Goal: Check status: Check status

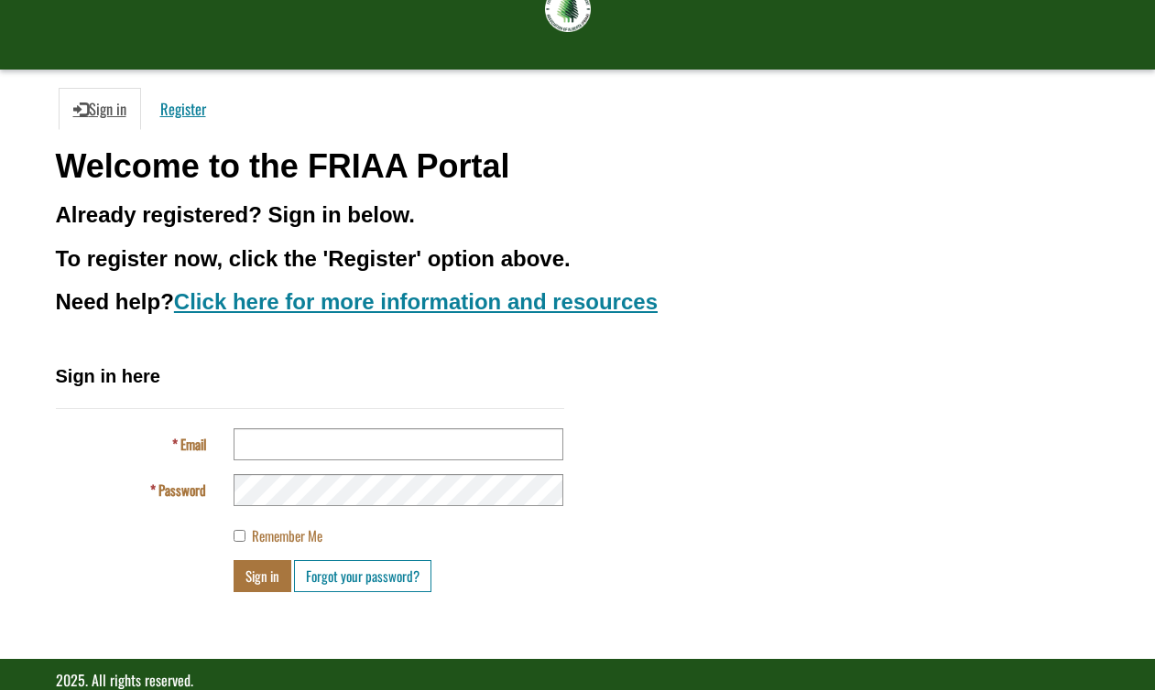
scroll to position [129, 0]
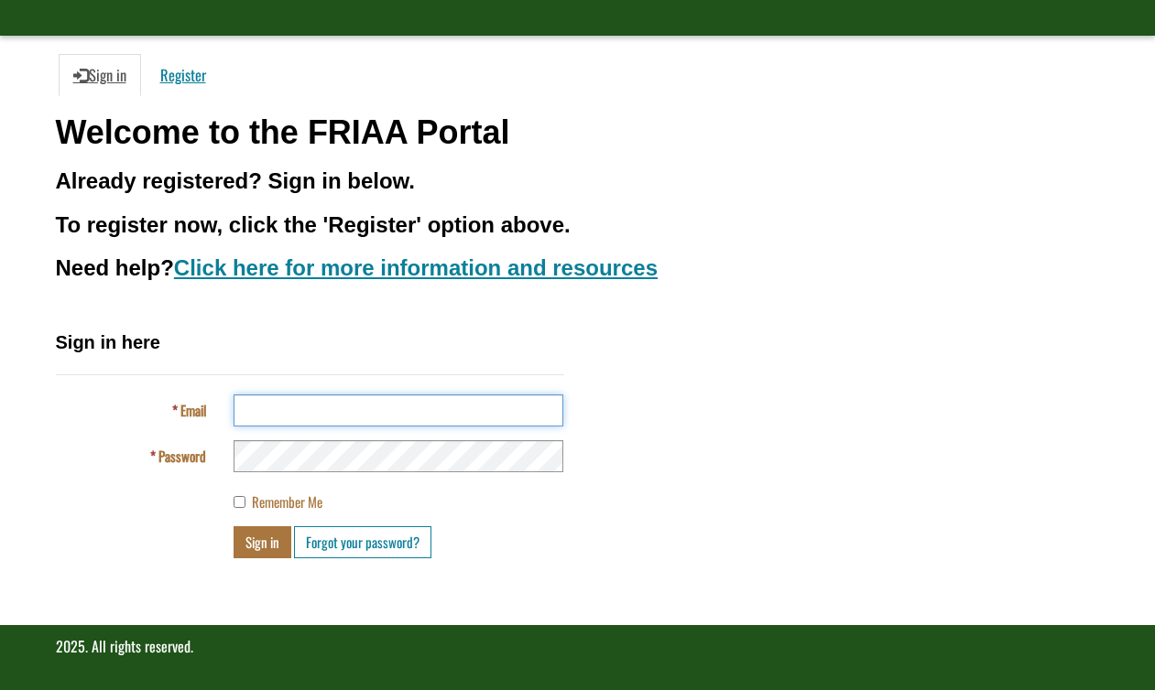
type input "**********"
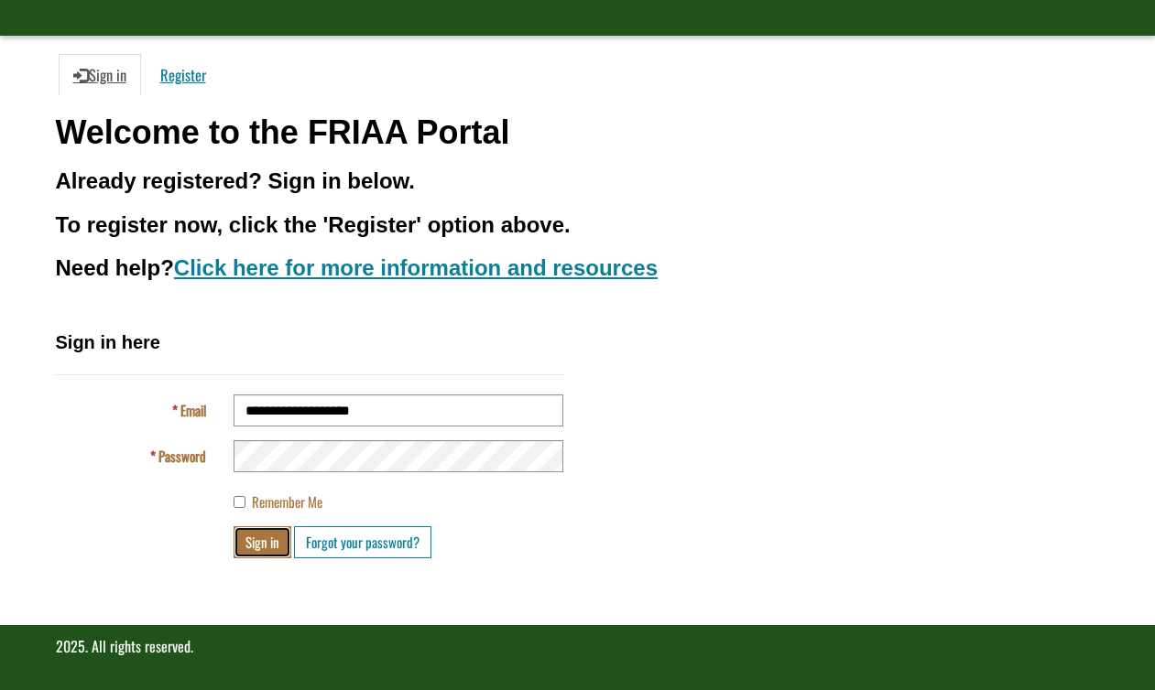
click at [258, 544] on button "Sign in" at bounding box center [262, 542] width 58 height 32
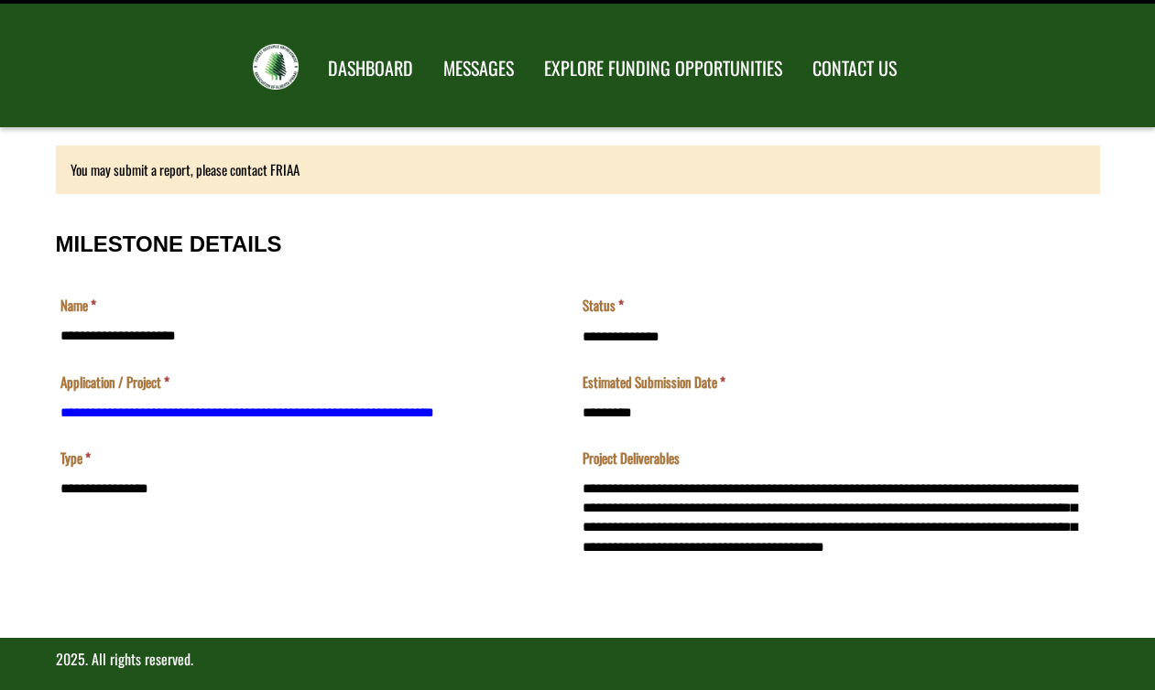
scroll to position [50, 0]
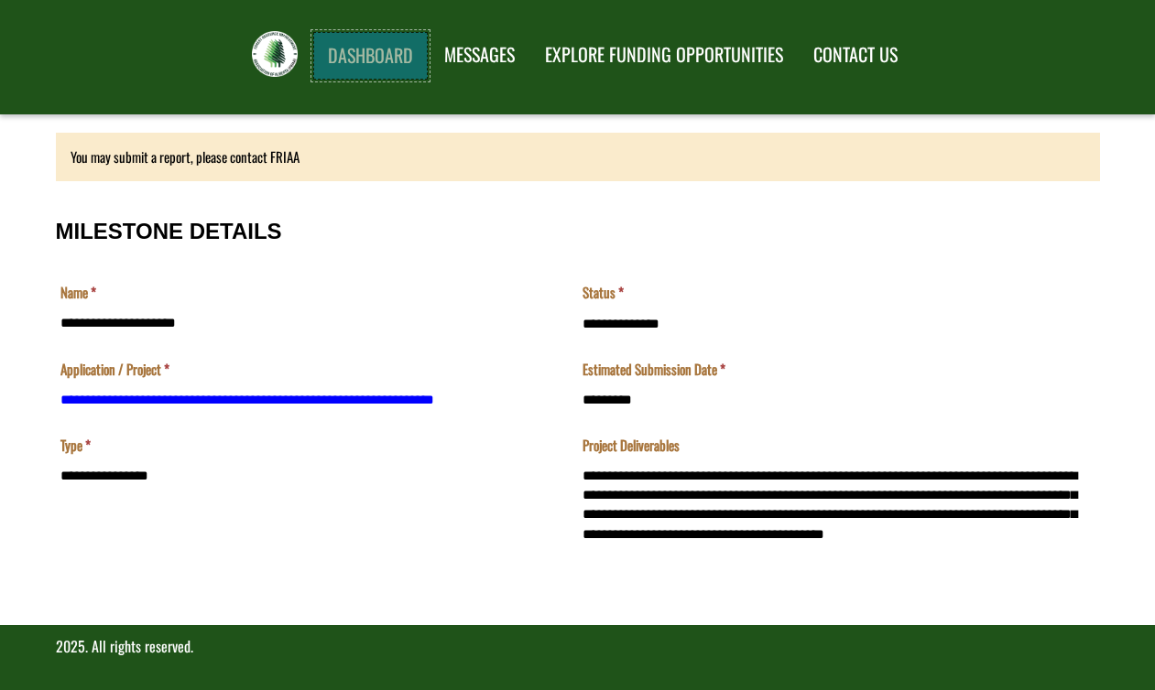
click at [372, 53] on link "DASHBOARD" at bounding box center [370, 56] width 114 height 48
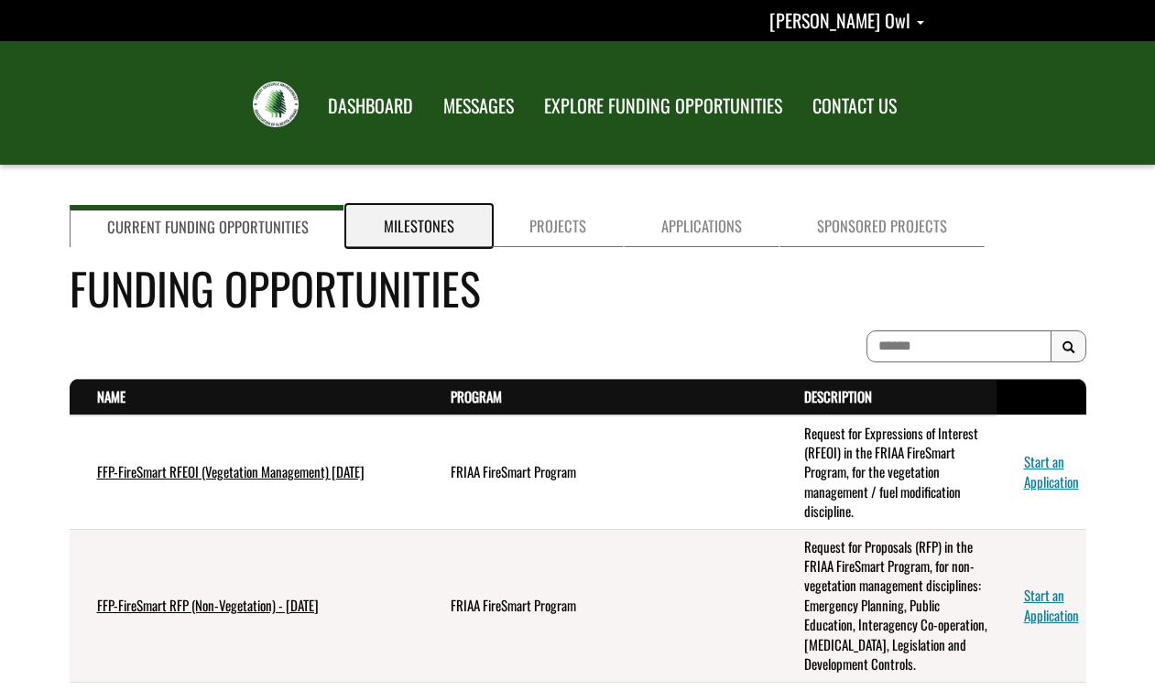
click at [411, 226] on link "Milestones" at bounding box center [419, 226] width 146 height 42
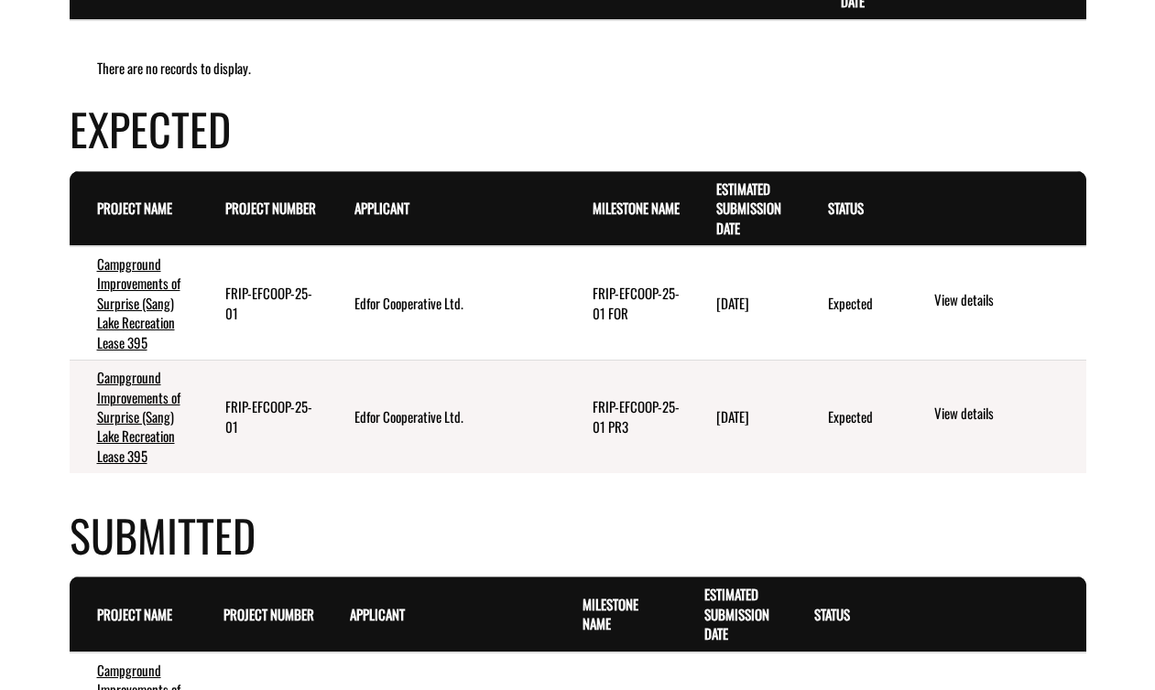
scroll to position [383, 0]
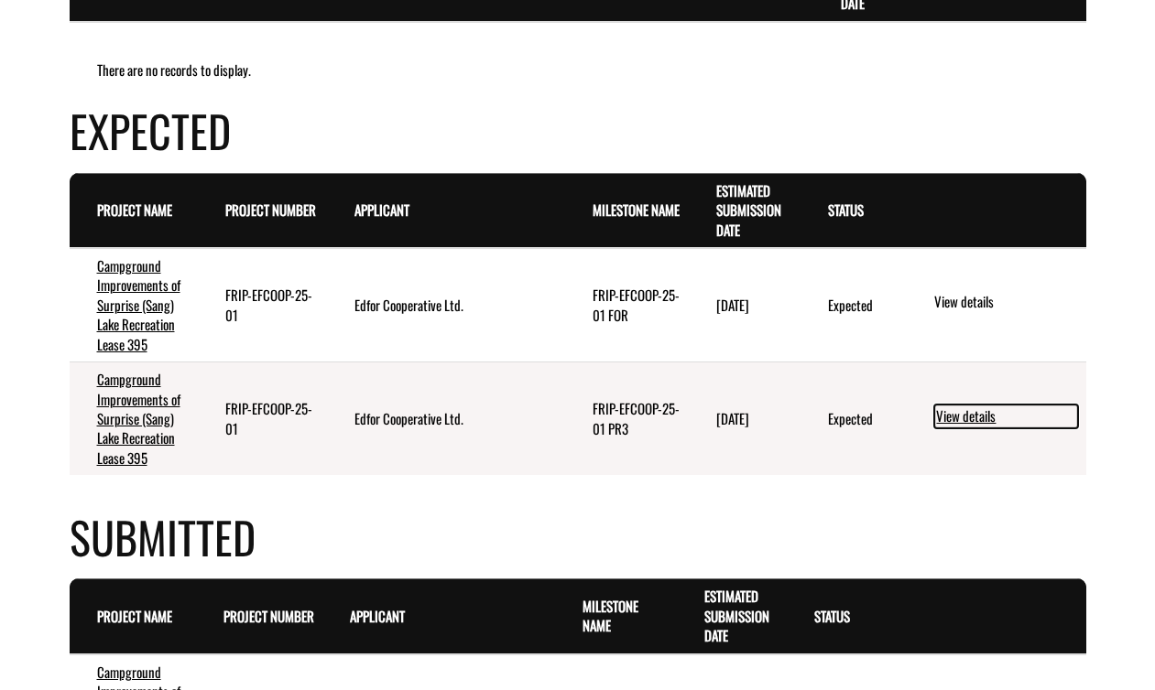
click at [964, 417] on link "View details" at bounding box center [1006, 417] width 144 height 24
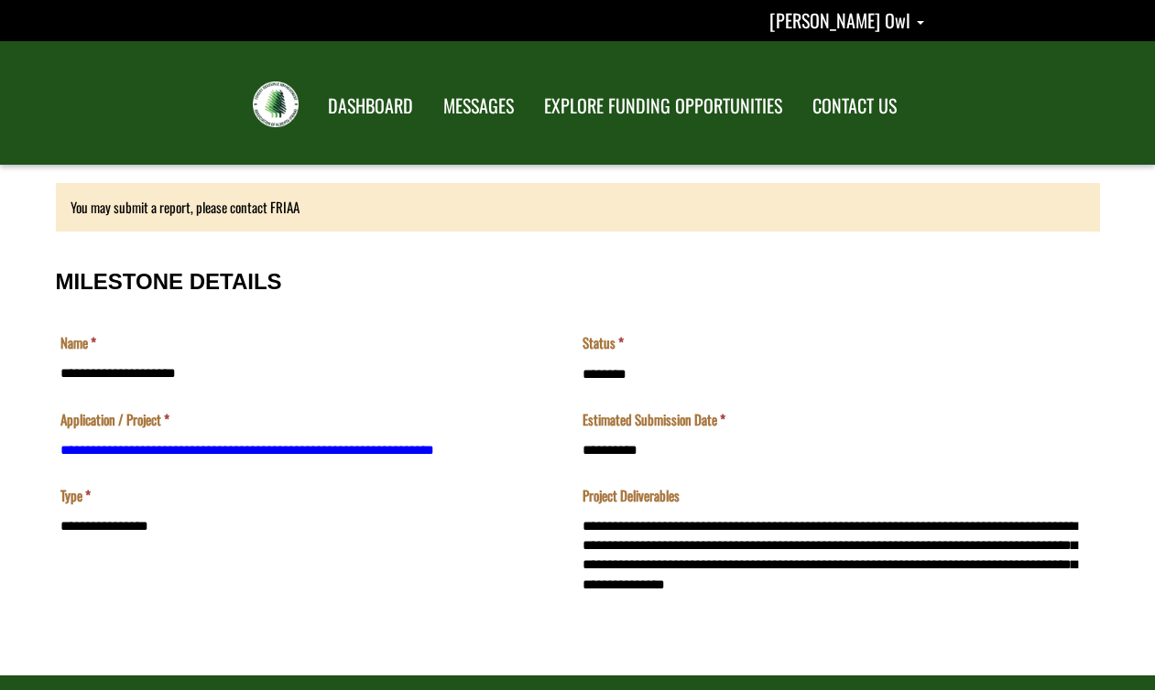
scroll to position [50, 0]
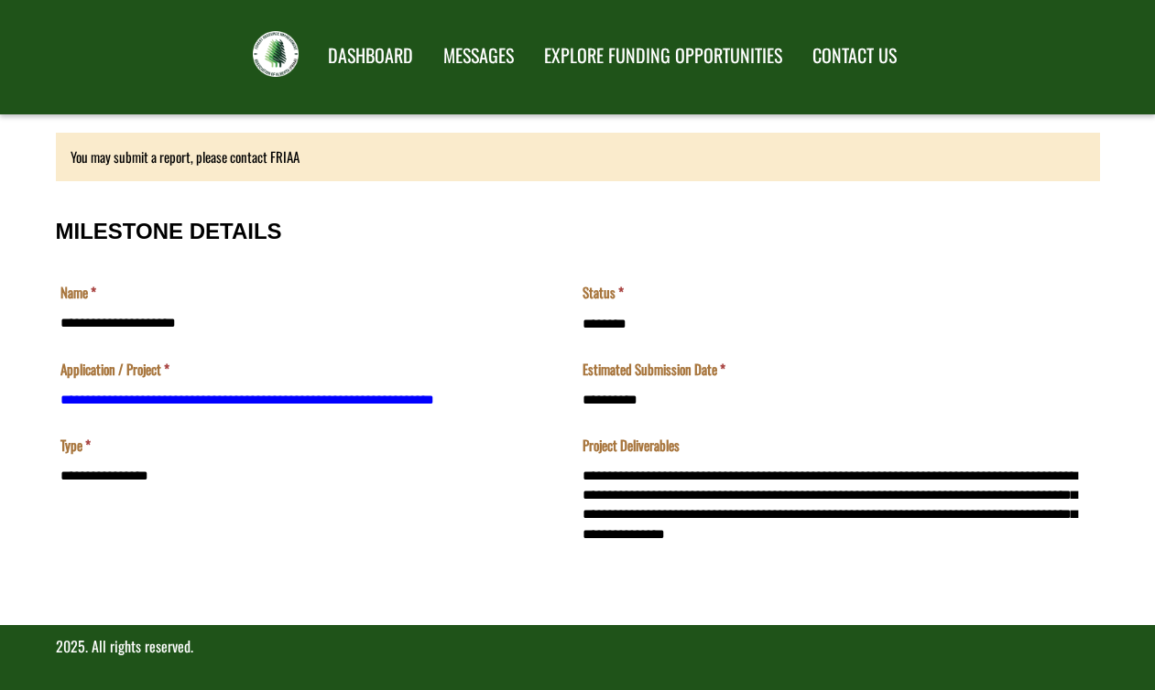
click at [262, 159] on div "You may submit a report, please contact FRIAA" at bounding box center [578, 157] width 1044 height 49
click at [301, 158] on div "You may submit a report, please contact FRIAA" at bounding box center [578, 157] width 1044 height 49
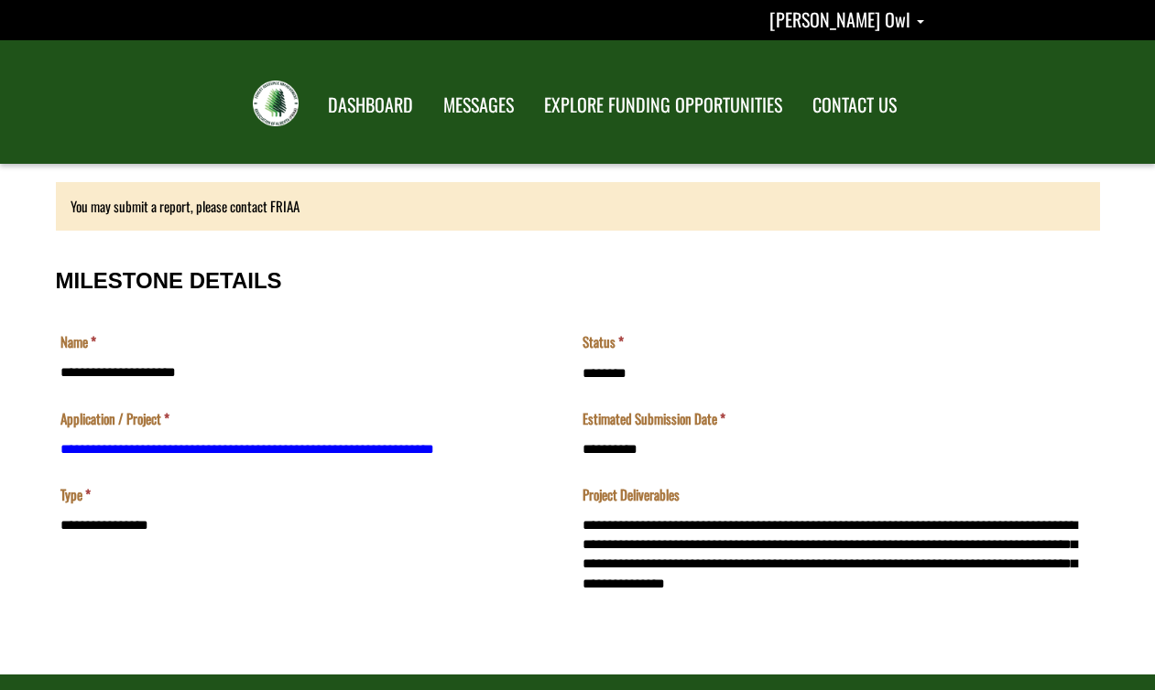
scroll to position [0, 0]
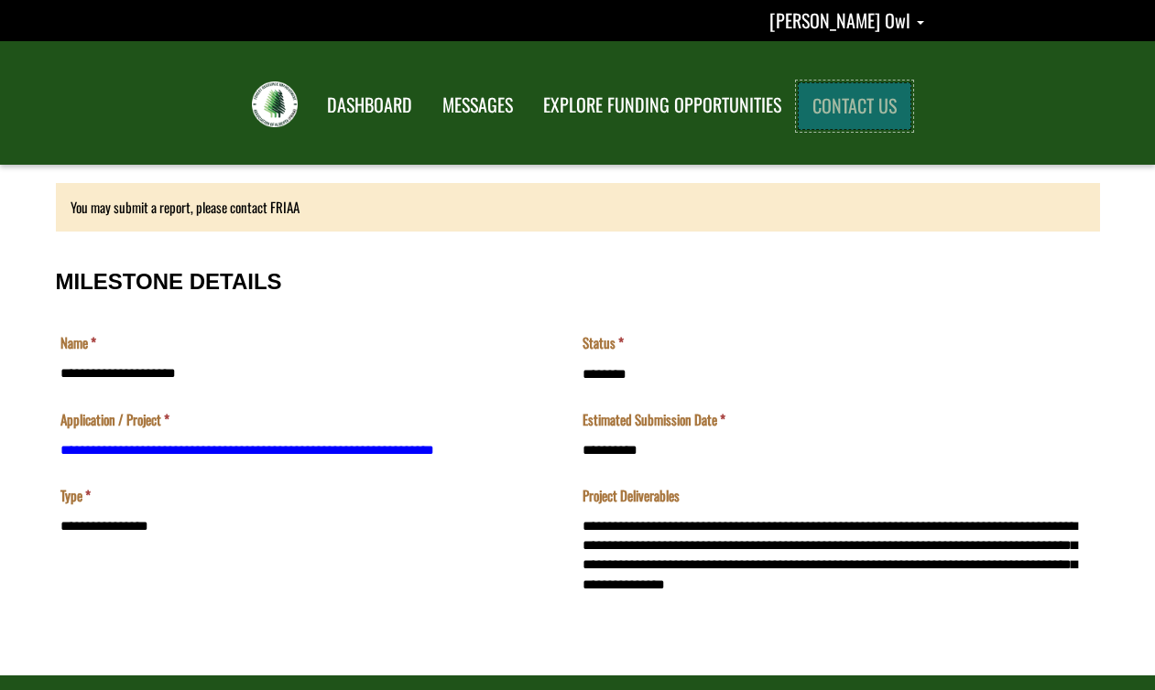
click at [853, 109] on link "CONTACT US" at bounding box center [854, 106] width 114 height 48
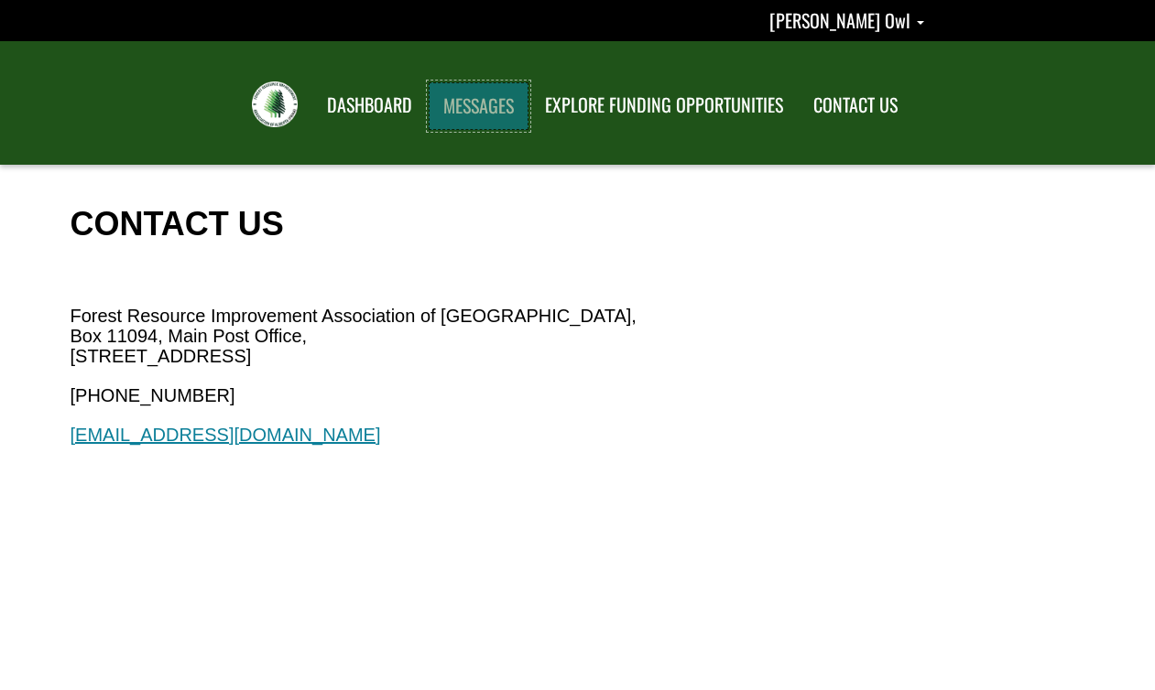
click at [498, 113] on link "MESSAGES" at bounding box center [478, 106] width 100 height 48
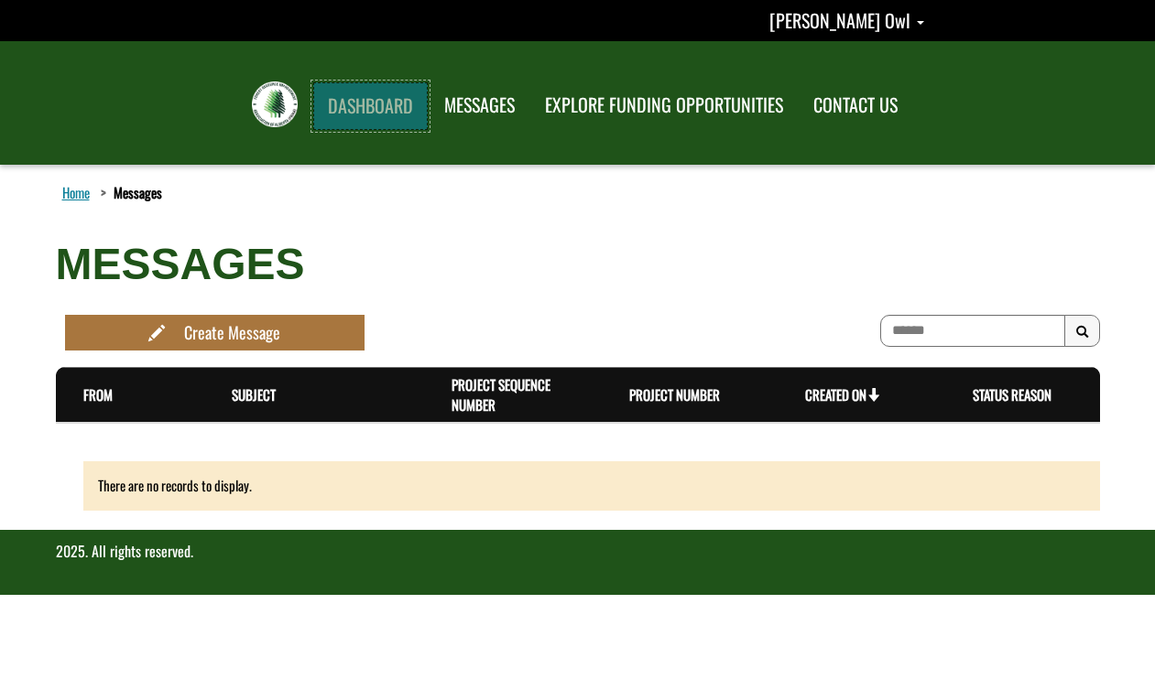
click at [373, 105] on link "DASHBOARD" at bounding box center [370, 106] width 114 height 48
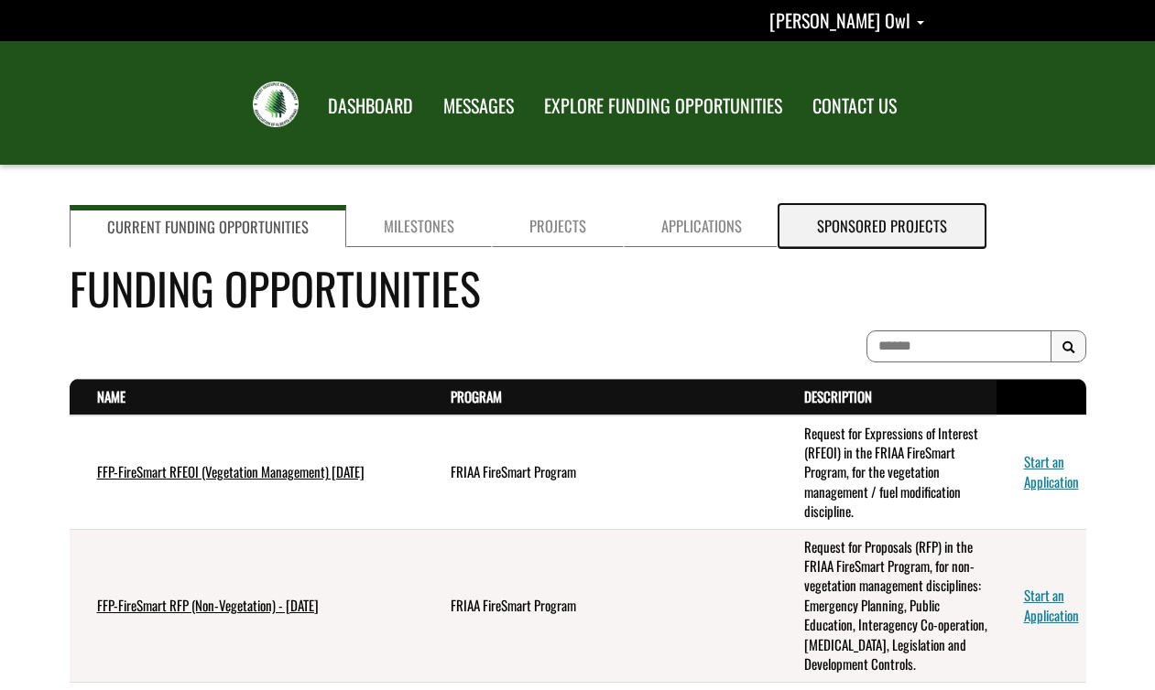
click at [874, 222] on link "Sponsored Projects" at bounding box center [881, 226] width 205 height 42
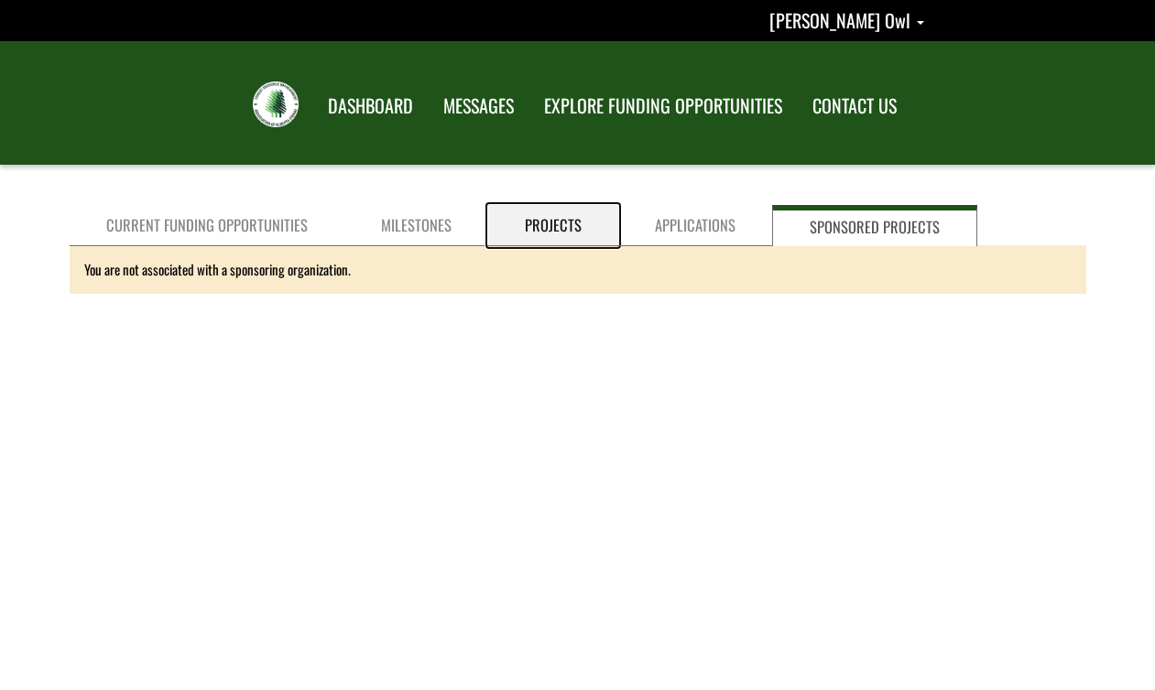
click at [544, 224] on link "Projects" at bounding box center [553, 225] width 130 height 41
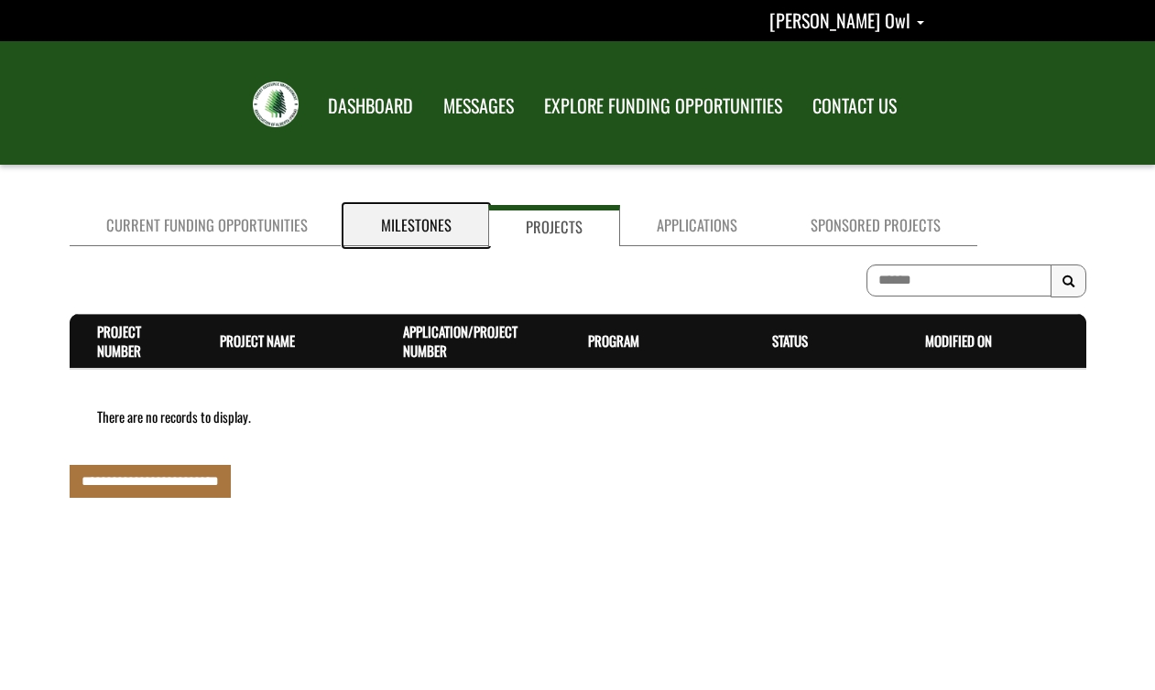
click at [421, 225] on link "Milestones" at bounding box center [416, 225] width 144 height 41
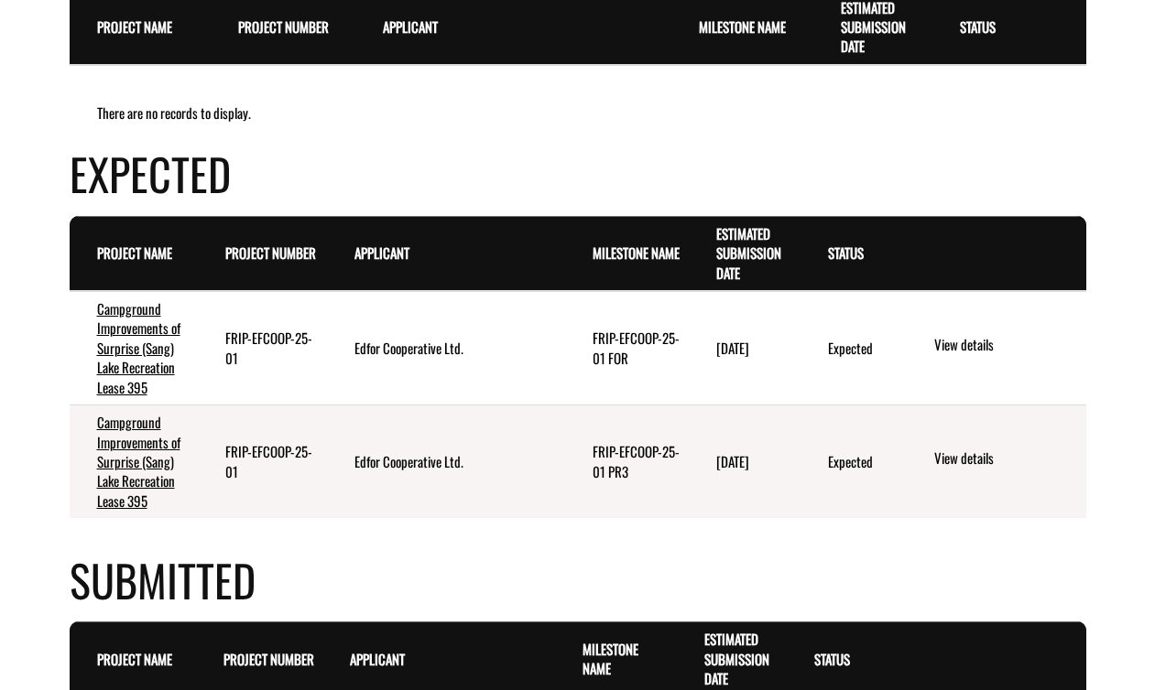
scroll to position [342, 0]
